Goal: Check status: Check status

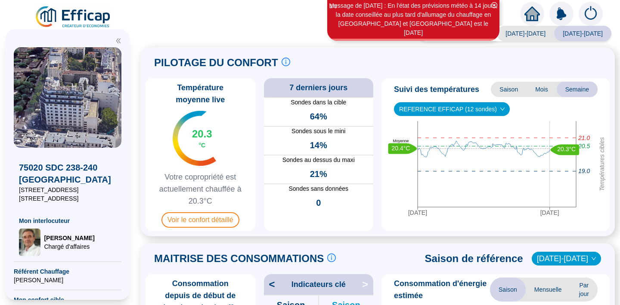
click at [589, 10] on img at bounding box center [590, 14] width 24 height 24
click at [526, 36] on span "[DATE]-[DATE]" at bounding box center [525, 33] width 57 height 15
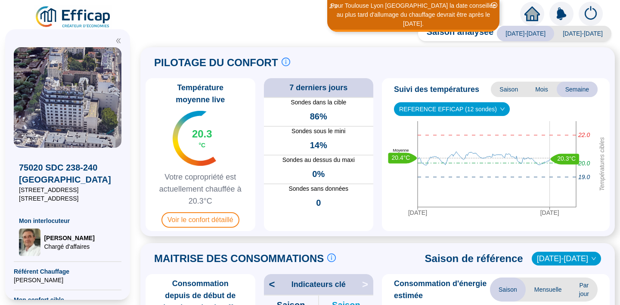
click at [578, 34] on span "[DATE]-[DATE]" at bounding box center [582, 33] width 57 height 15
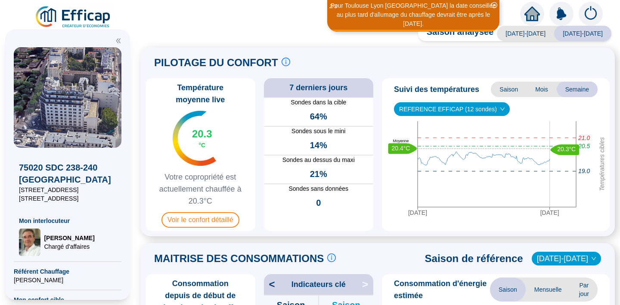
click at [578, 33] on span "[DATE]-[DATE]" at bounding box center [582, 33] width 57 height 15
